Goal: Navigation & Orientation: Find specific page/section

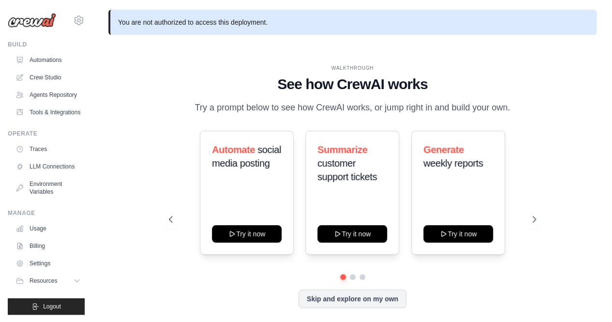
scroll to position [33, 0]
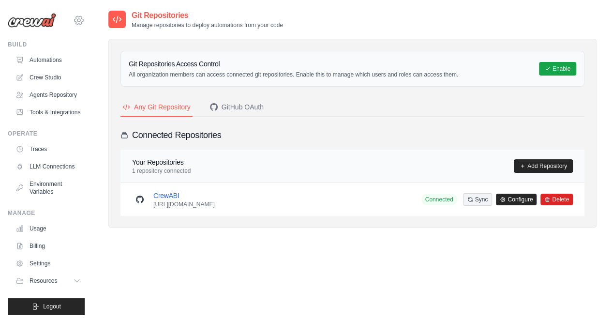
click at [80, 24] on icon at bounding box center [79, 20] width 9 height 8
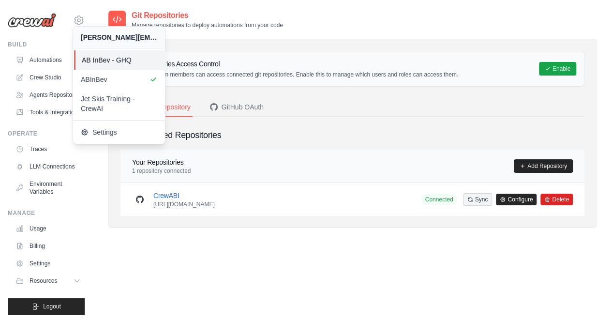
click at [95, 55] on span "AB InBev - GHQ" at bounding box center [120, 60] width 76 height 10
